Goal: Use online tool/utility: Use online tool/utility

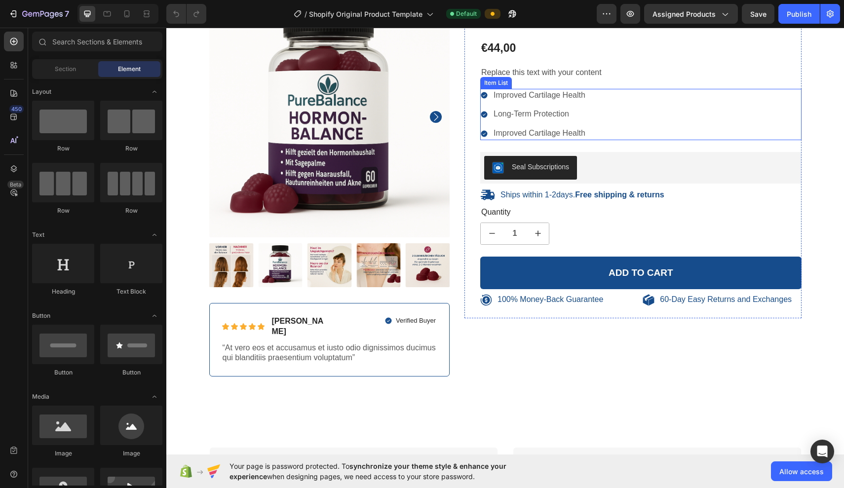
scroll to position [95, 0]
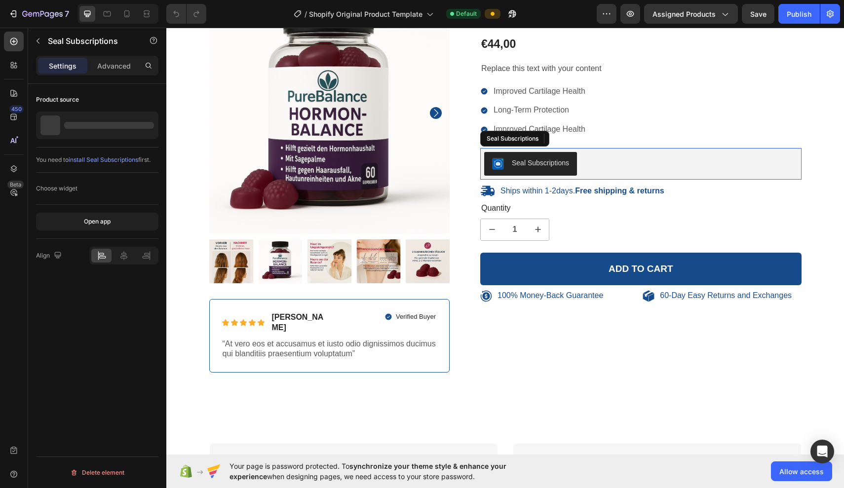
click at [416, 165] on div "Seal Subscriptions" at bounding box center [640, 164] width 313 height 24
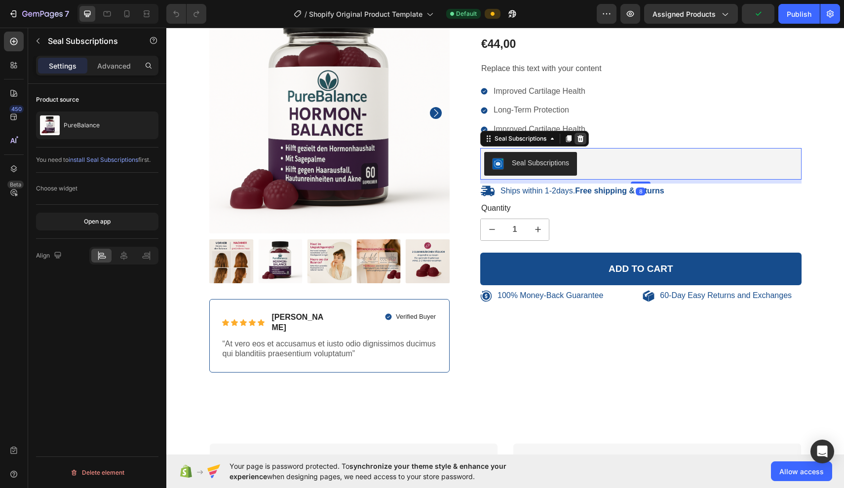
click at [416, 135] on icon at bounding box center [580, 139] width 8 height 8
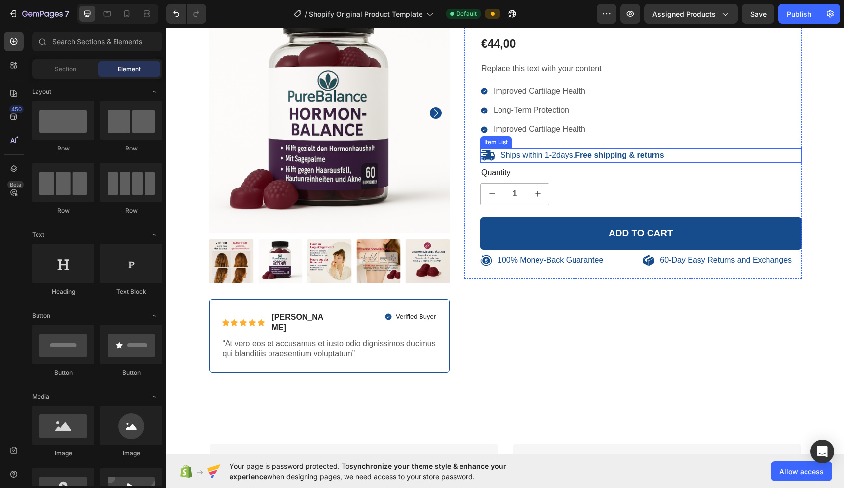
click at [416, 148] on div "Ships within 1-2days. Free shipping & returns" at bounding box center [640, 155] width 321 height 15
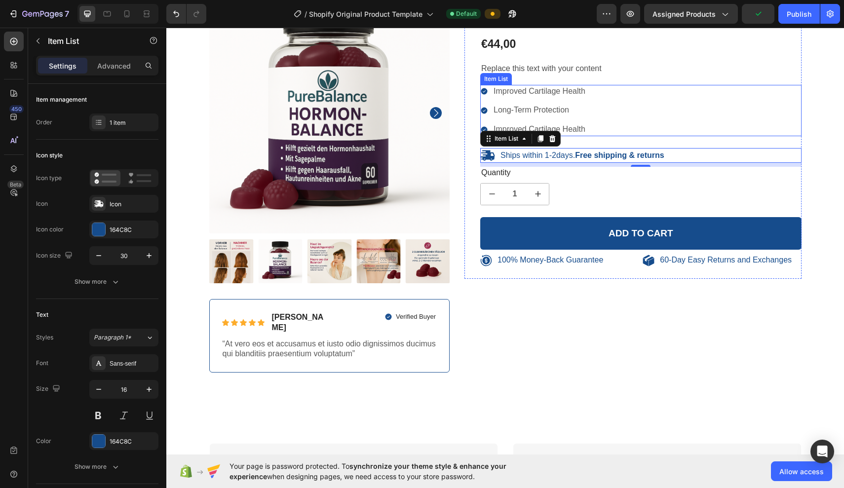
click at [416, 87] on div "Improved Cartilage Health Long-Term Protection Improved Cartilage Health" at bounding box center [640, 110] width 321 height 51
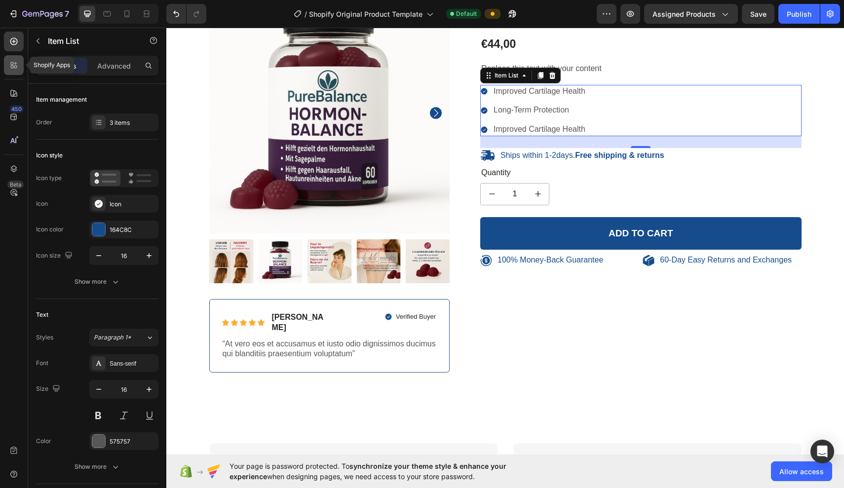
click at [14, 63] on icon at bounding box center [14, 65] width 10 height 10
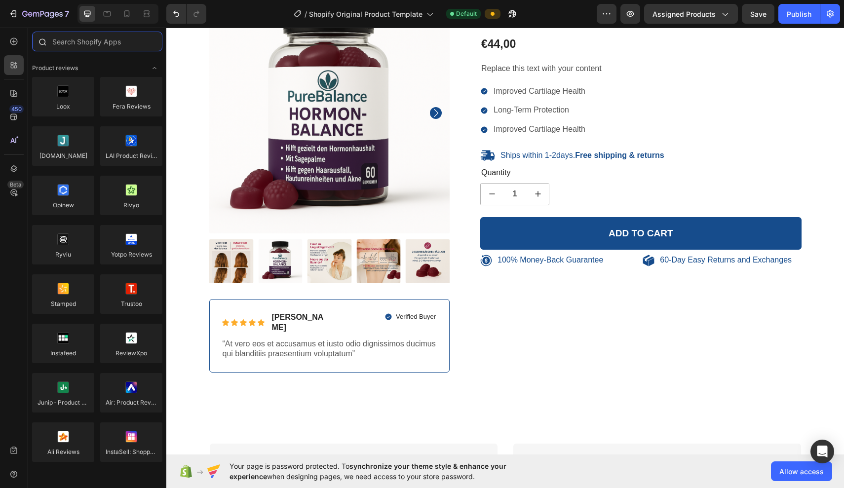
click at [69, 37] on input "text" at bounding box center [97, 42] width 130 height 20
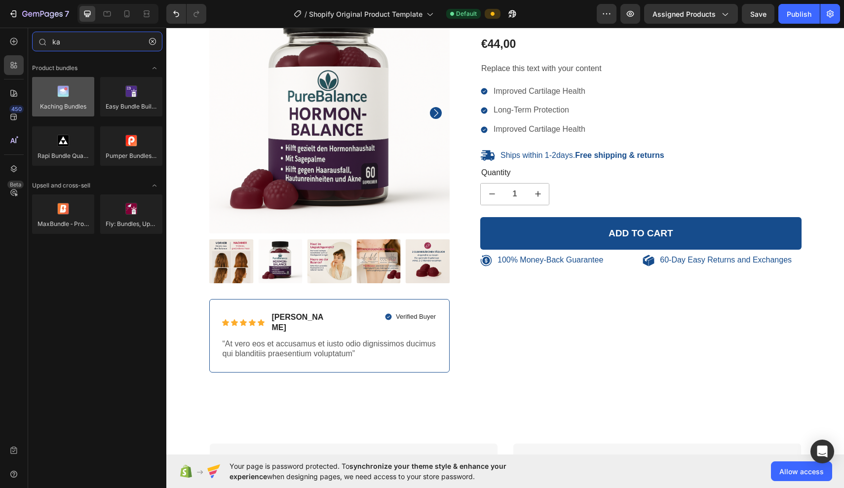
type input "ka"
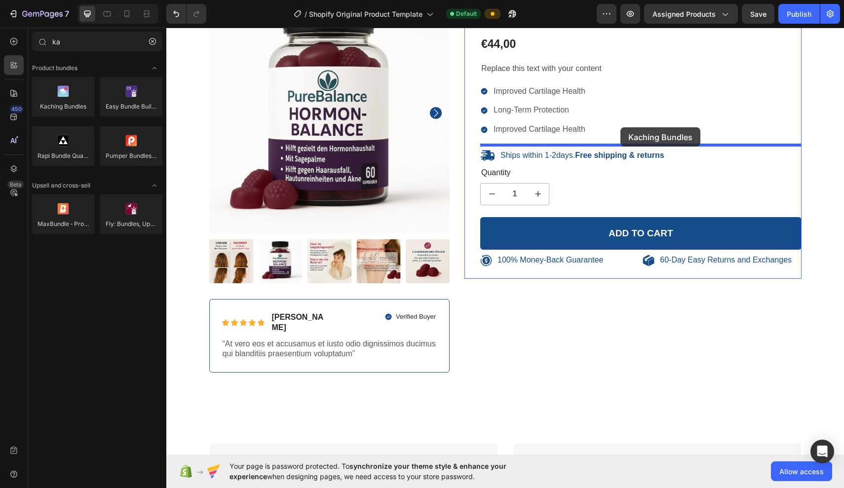
drag, startPoint x: 228, startPoint y: 132, endPoint x: 620, endPoint y: 127, distance: 392.3
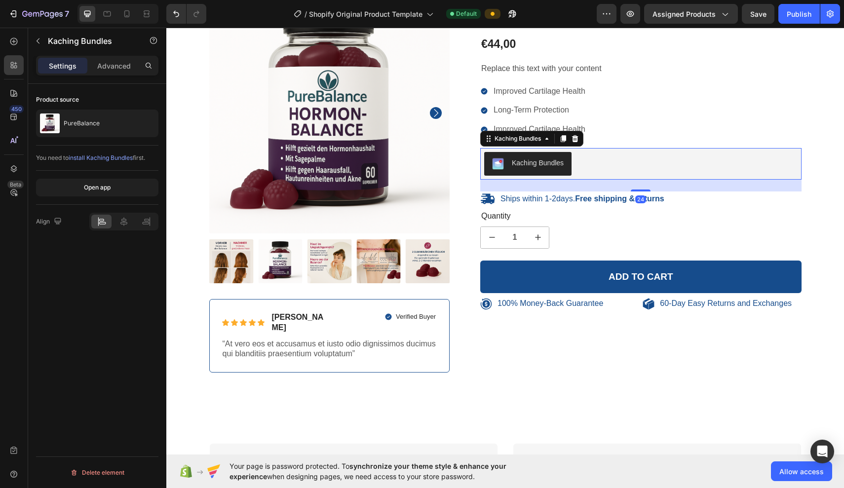
click at [416, 159] on div "Kaching Bundles" at bounding box center [538, 163] width 52 height 10
click at [416, 233] on button "increment" at bounding box center [538, 237] width 22 height 21
type input "2"
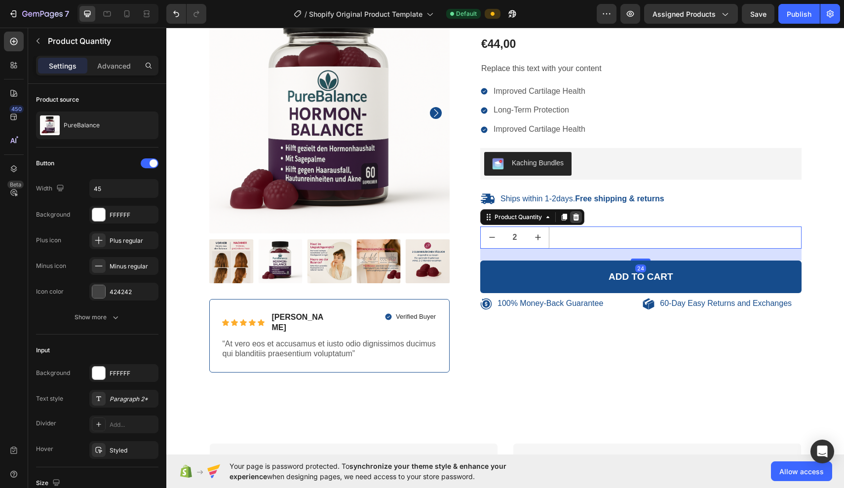
click at [416, 214] on icon at bounding box center [576, 217] width 8 height 8
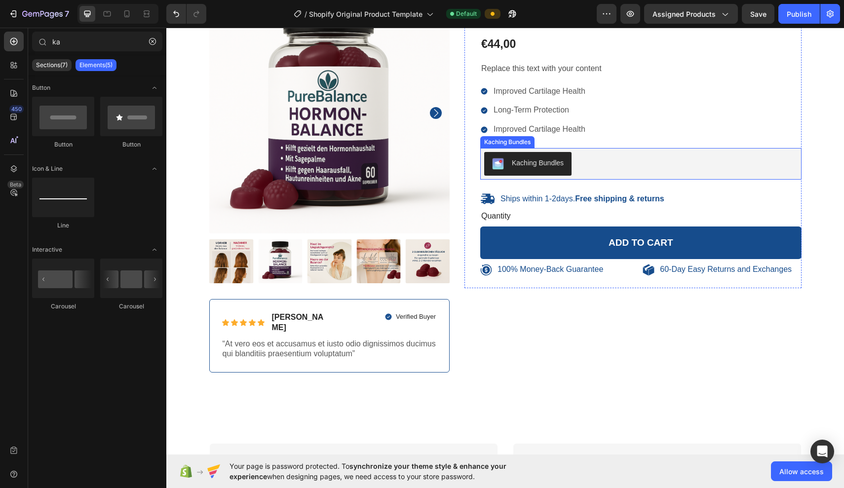
click at [416, 158] on div "Kaching Bundles" at bounding box center [538, 163] width 52 height 10
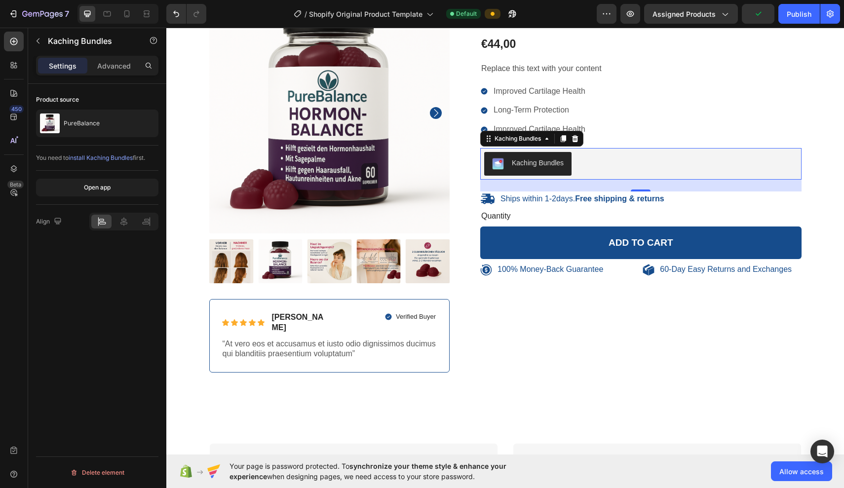
click at [118, 159] on span "install Kaching Bundles" at bounding box center [101, 157] width 64 height 7
click at [416, 15] on span "Save" at bounding box center [758, 14] width 16 height 8
